Goal: Task Accomplishment & Management: Manage account settings

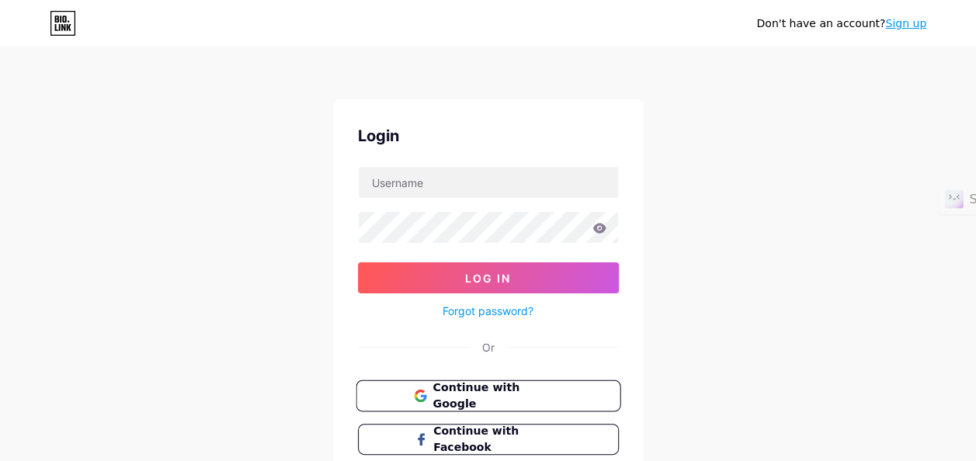
click at [492, 396] on span "Continue with Google" at bounding box center [498, 396] width 130 height 33
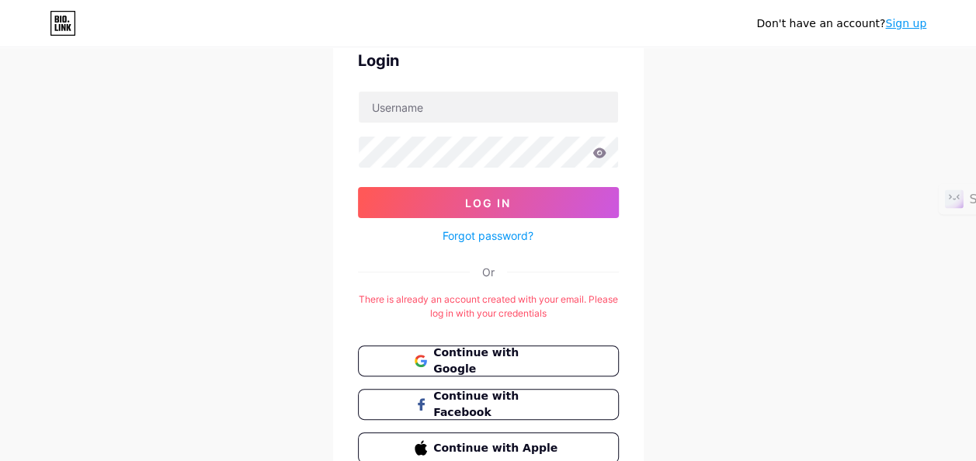
scroll to position [76, 0]
click at [596, 357] on button "Continue with Google" at bounding box center [488, 361] width 265 height 32
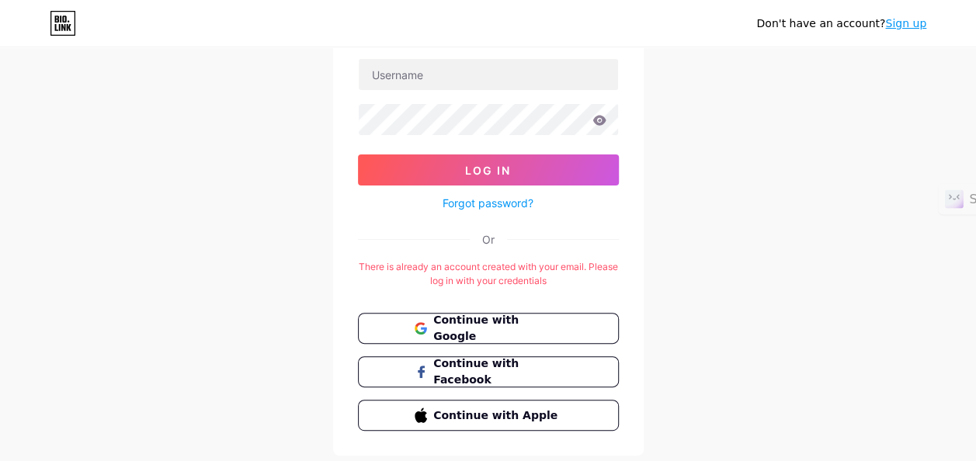
scroll to position [111, 0]
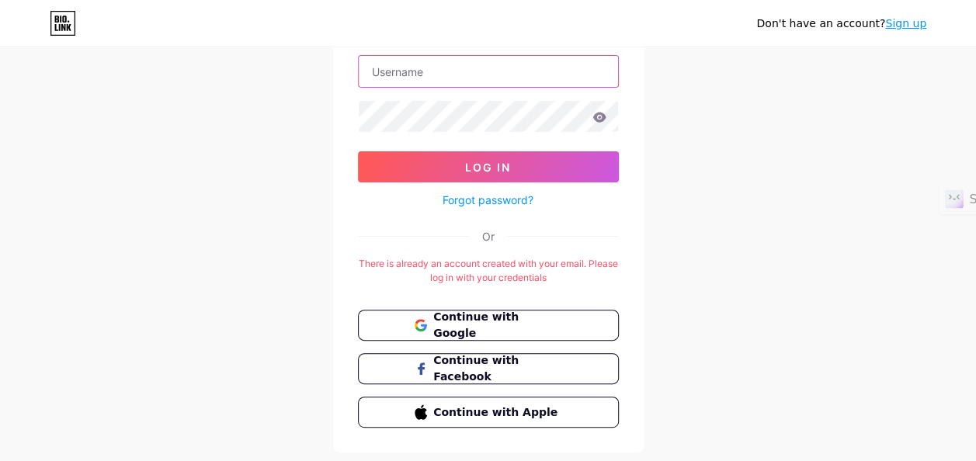
click at [484, 81] on input "text" at bounding box center [488, 71] width 259 height 31
type input "afyaailab@gmail.com"
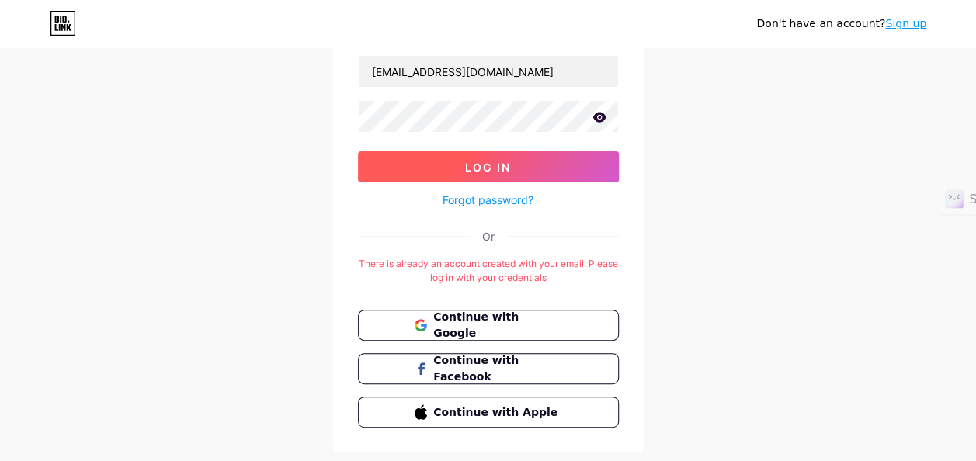
click at [468, 161] on span "Log In" at bounding box center [488, 167] width 46 height 13
click at [461, 176] on button "Log In" at bounding box center [488, 166] width 261 height 31
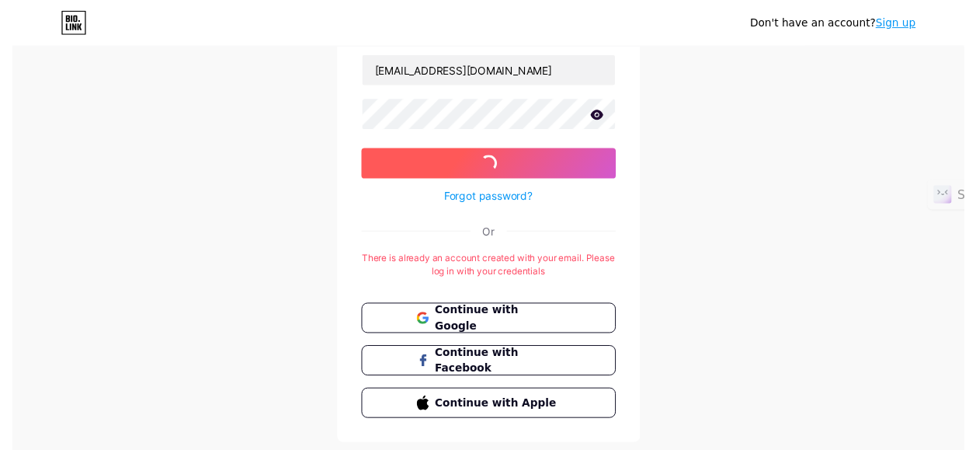
scroll to position [0, 0]
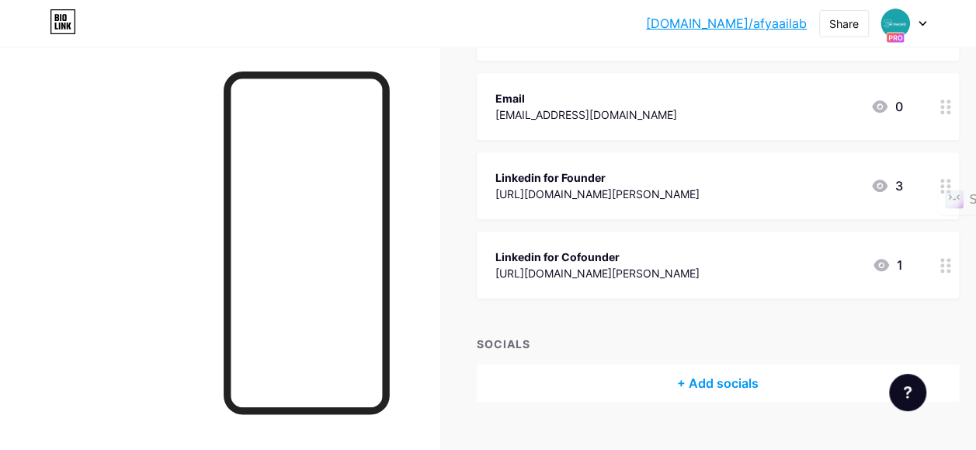
scroll to position [579, 0]
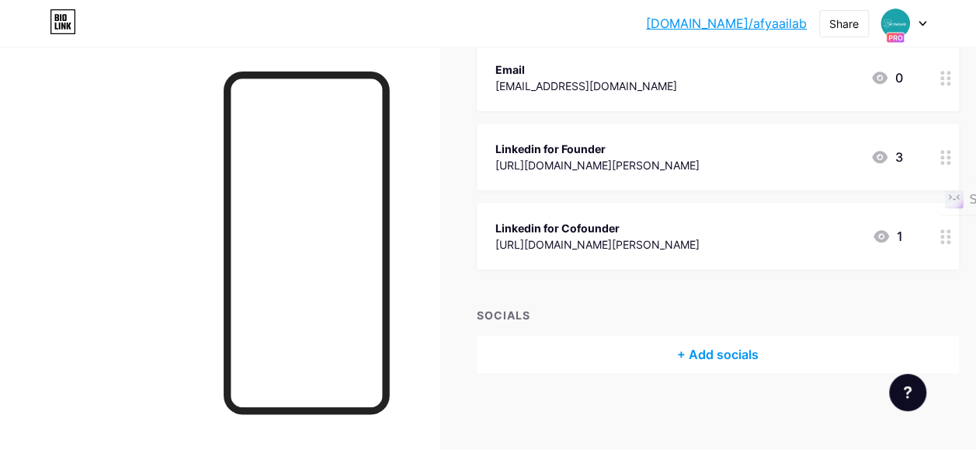
click at [919, 21] on icon at bounding box center [923, 23] width 8 height 5
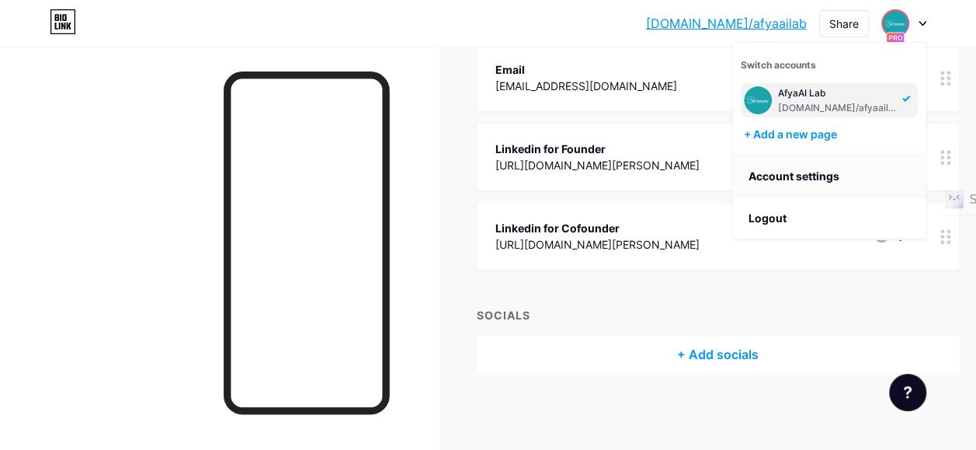
click at [848, 185] on link "Account settings" at bounding box center [829, 176] width 193 height 42
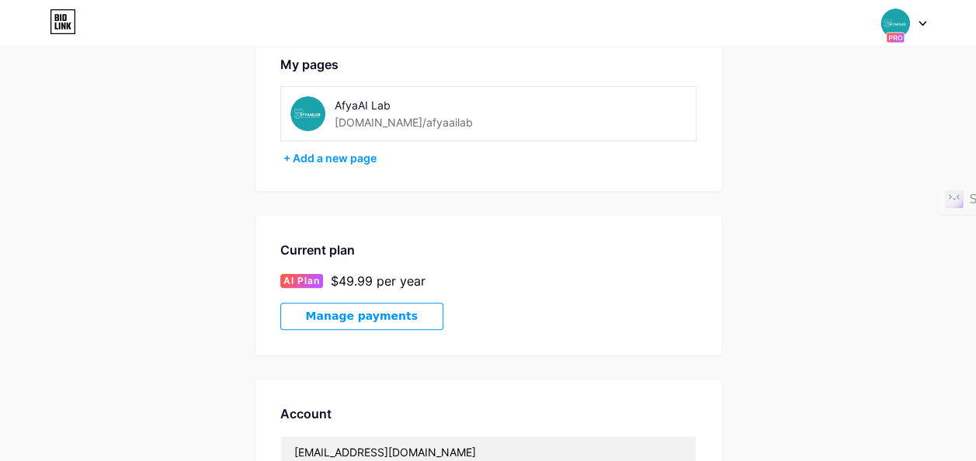
scroll to position [89, 0]
click at [359, 309] on span "Manage payments" at bounding box center [362, 315] width 112 height 13
